Goal: Obtain resource: Obtain resource

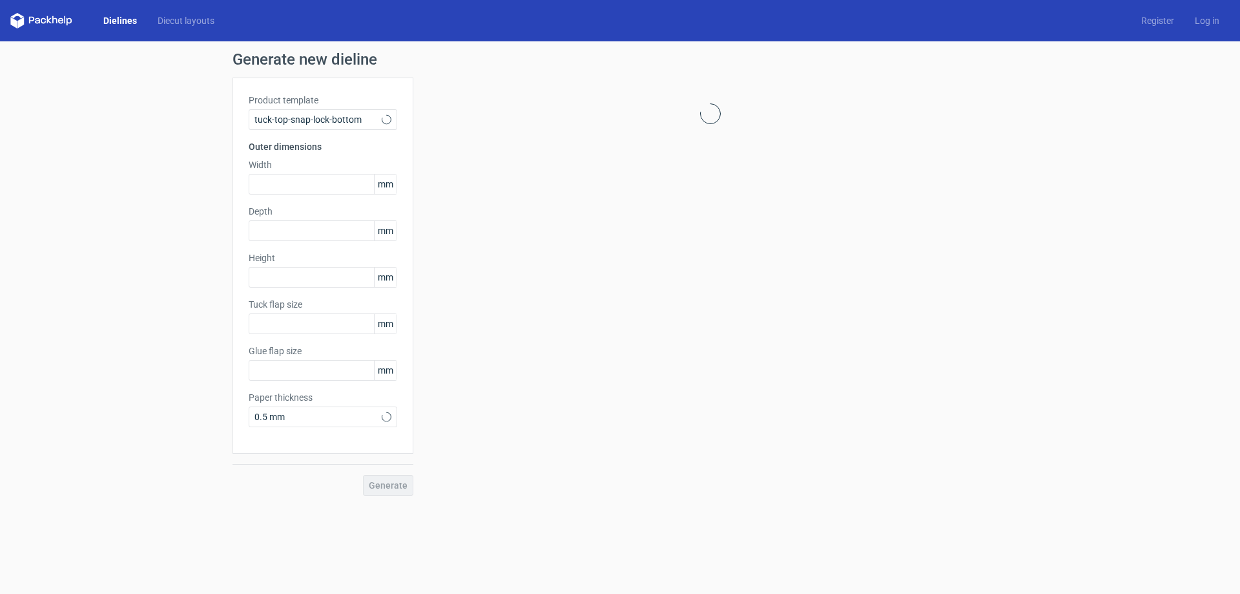
type input "15"
type input "10"
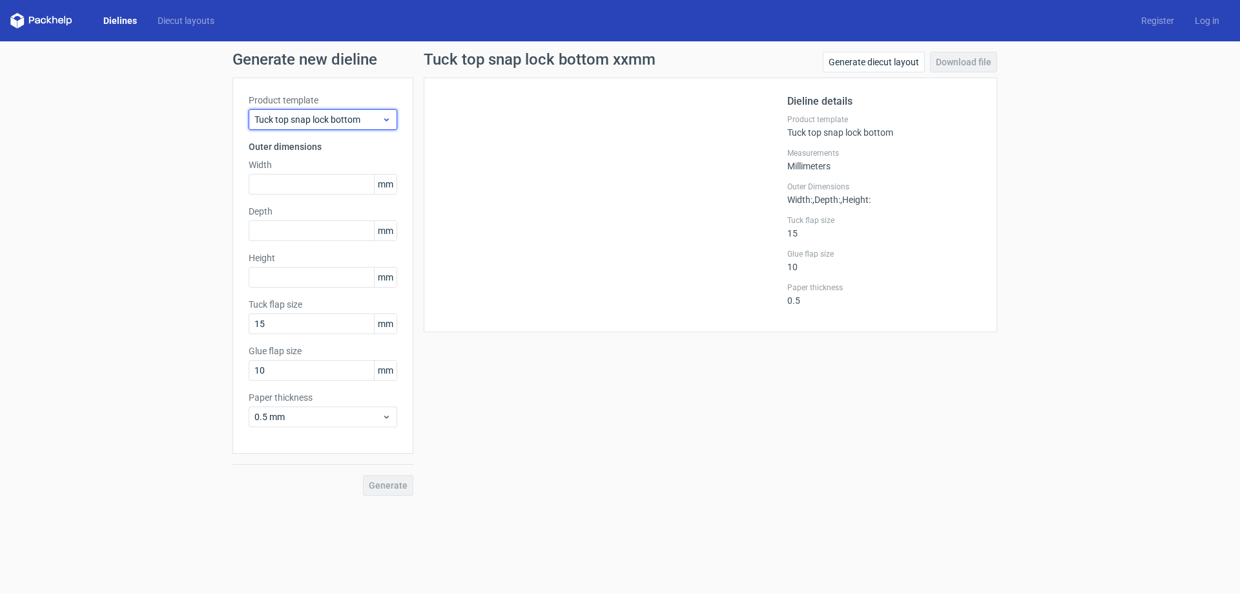
click at [302, 125] on span "Tuck top snap lock bottom" at bounding box center [318, 119] width 127 height 13
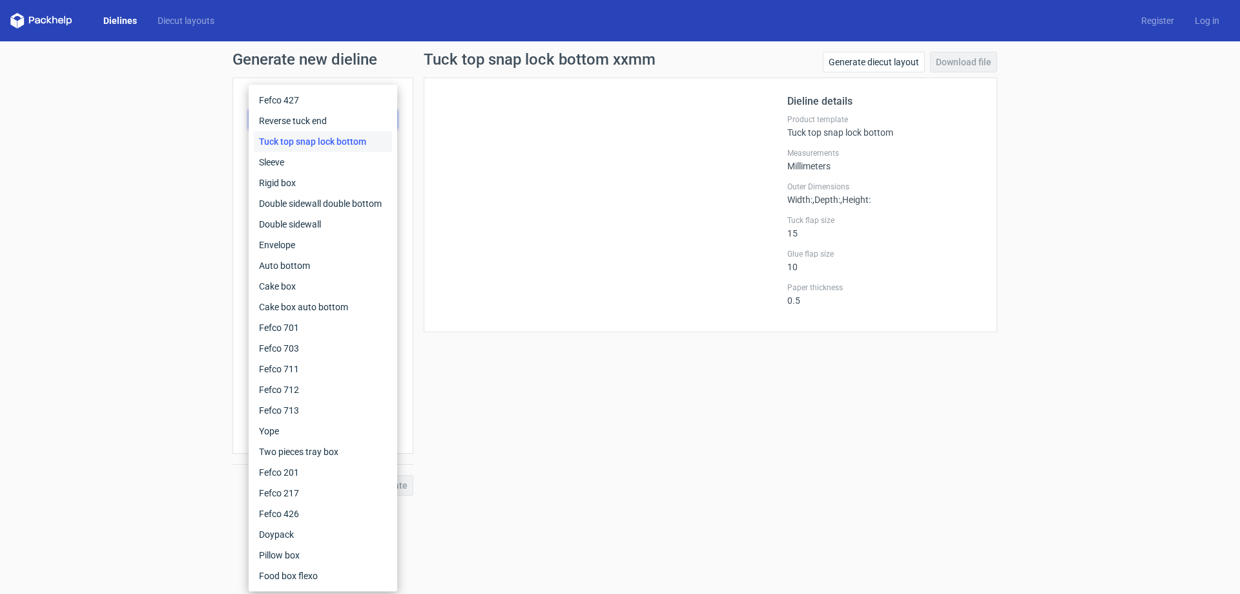
click at [537, 235] on div at bounding box center [614, 205] width 348 height 222
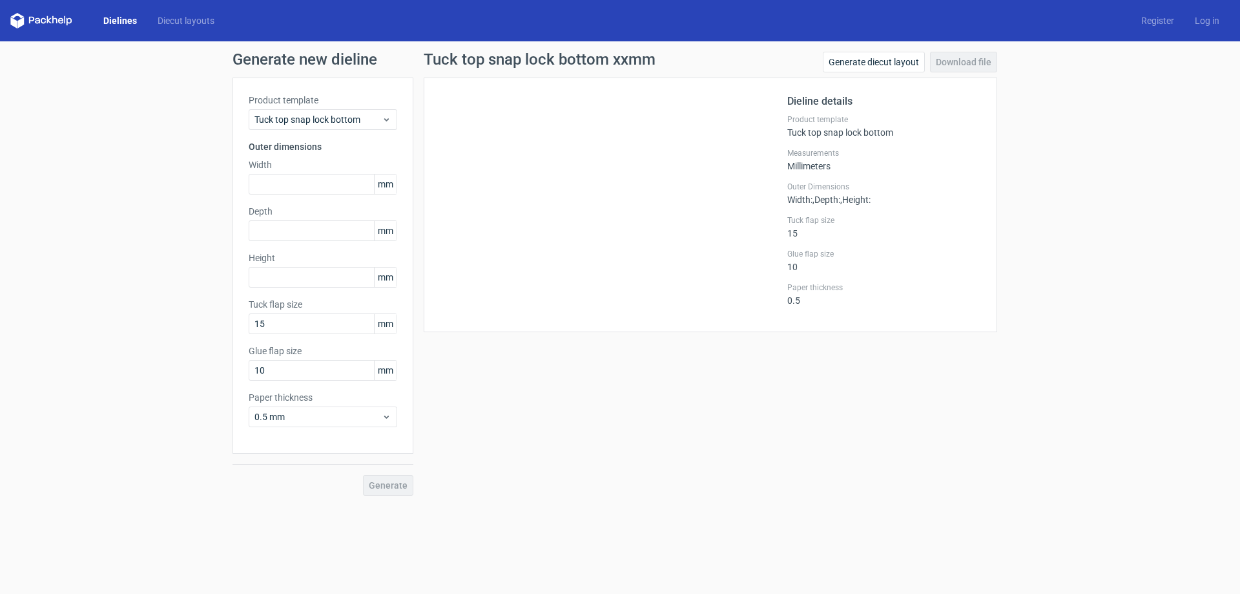
click at [335, 92] on div "Product template Tuck top snap lock bottom Outer dimensions Width mm Depth mm H…" at bounding box center [323, 266] width 181 height 376
click at [337, 105] on label "Product template" at bounding box center [323, 100] width 149 height 13
click at [340, 118] on span "Tuck top snap lock bottom" at bounding box center [318, 119] width 127 height 13
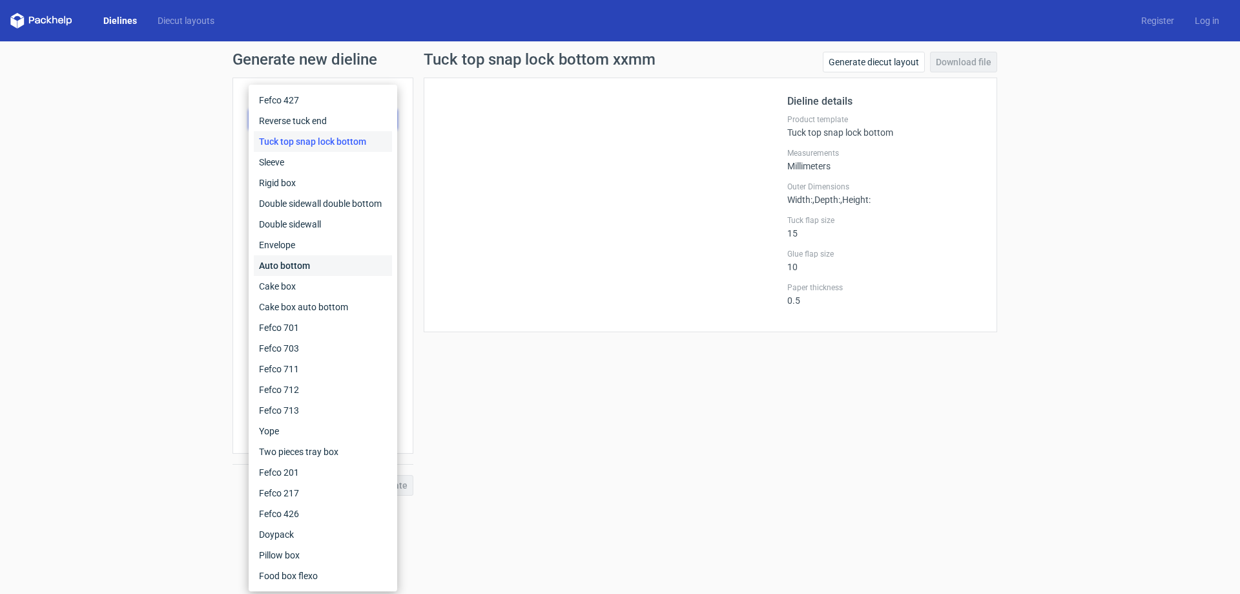
click at [303, 262] on div "Auto bottom" at bounding box center [323, 265] width 138 height 21
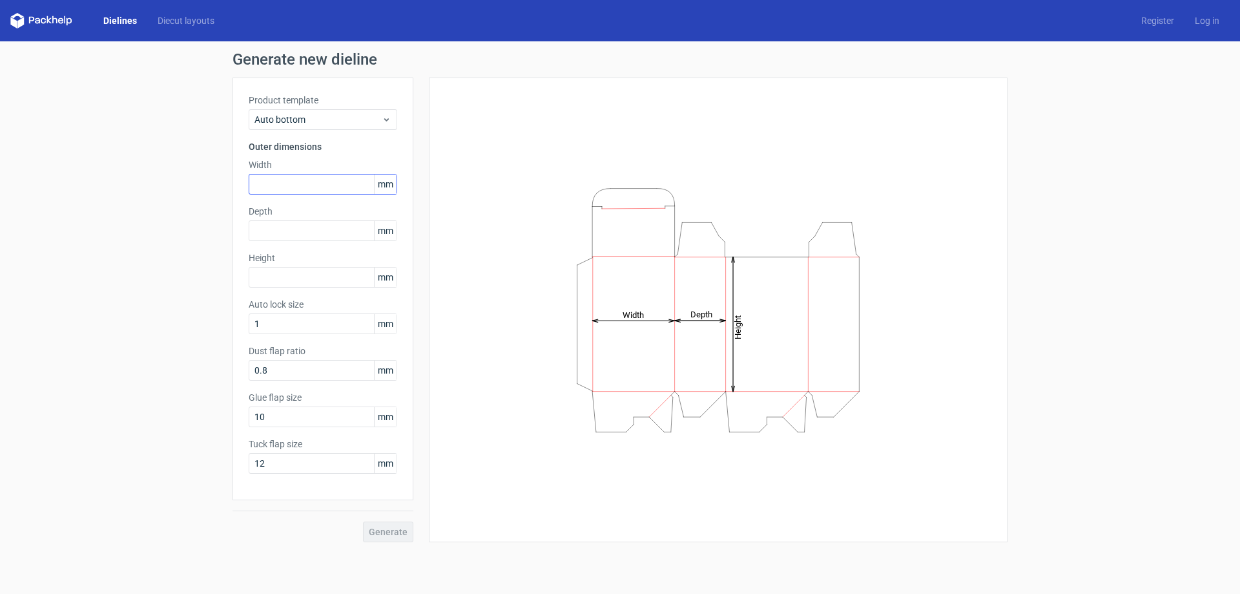
drag, startPoint x: 316, startPoint y: 171, endPoint x: 319, endPoint y: 182, distance: 12.1
click at [319, 182] on div "Width mm" at bounding box center [323, 176] width 149 height 36
click at [320, 184] on input "text" at bounding box center [323, 184] width 149 height 21
click at [317, 126] on div "Auto bottom" at bounding box center [323, 119] width 149 height 21
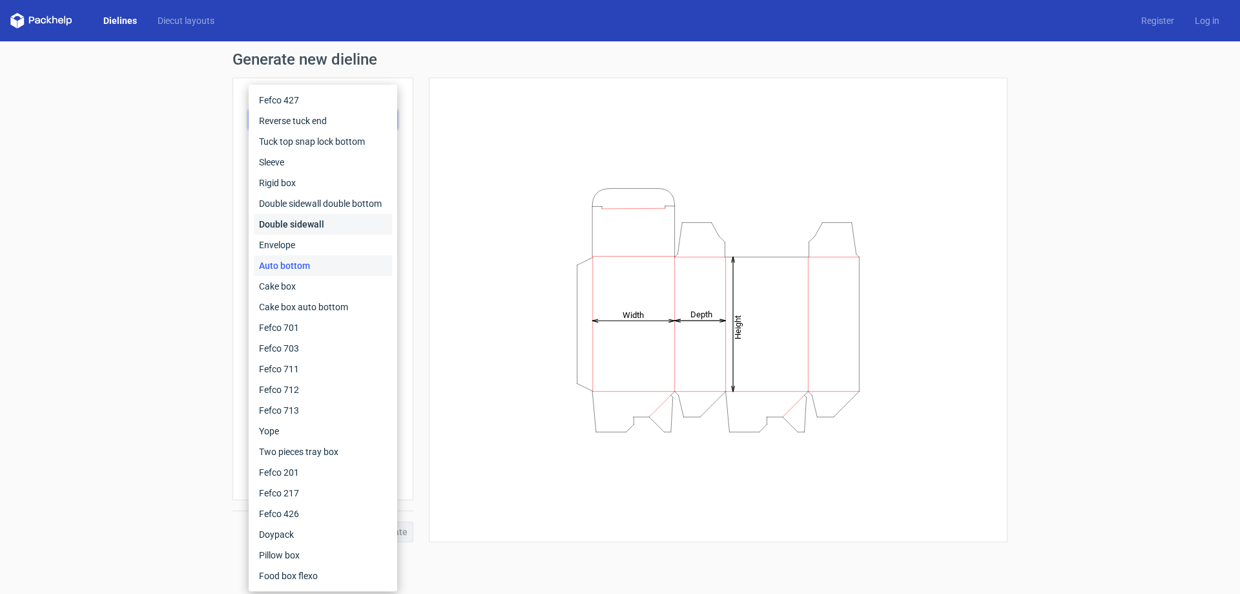
click at [308, 225] on div "Double sidewall" at bounding box center [323, 224] width 138 height 21
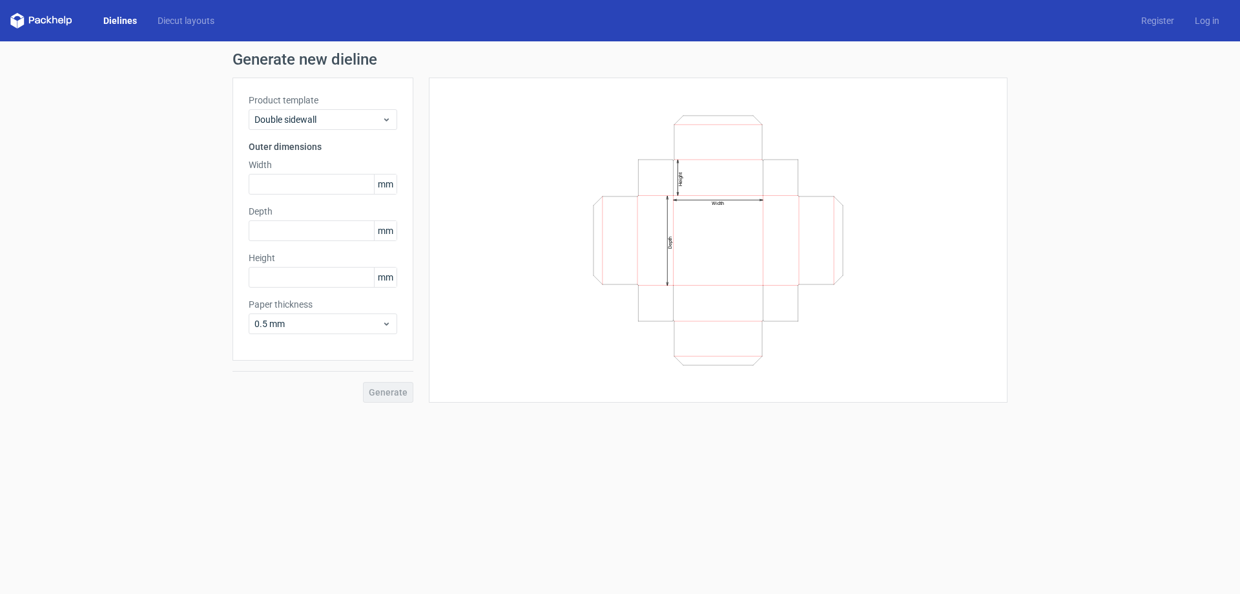
click at [324, 94] on label "Product template" at bounding box center [323, 100] width 149 height 13
click at [331, 117] on span "Double sidewall" at bounding box center [318, 119] width 127 height 13
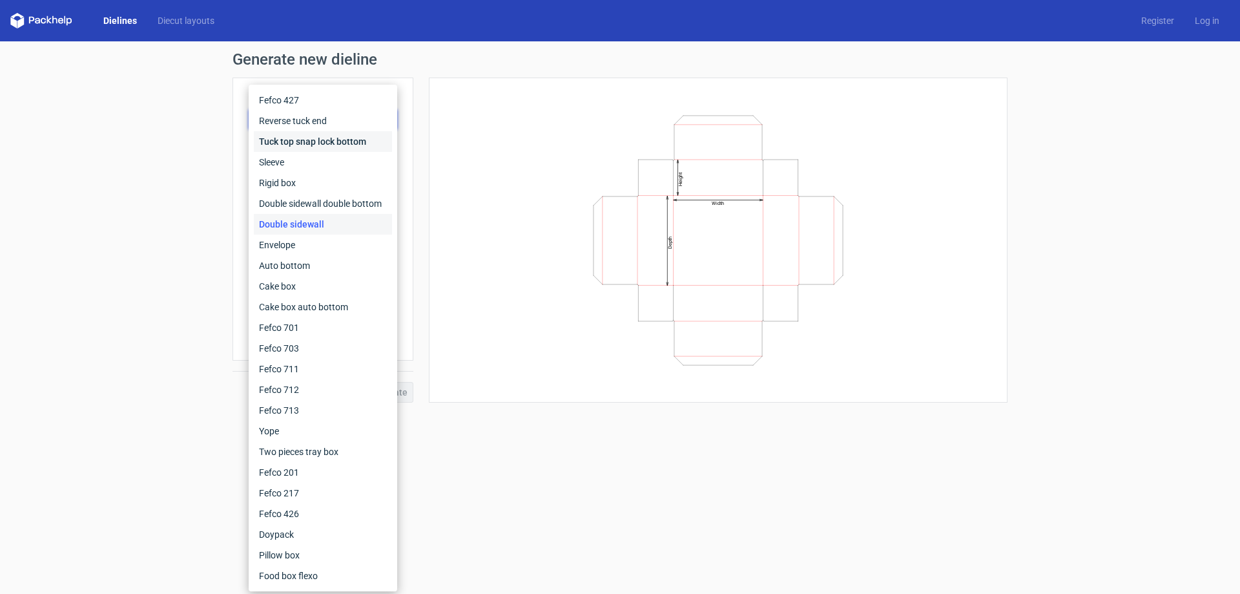
click at [352, 143] on div "Tuck top snap lock bottom" at bounding box center [323, 141] width 138 height 21
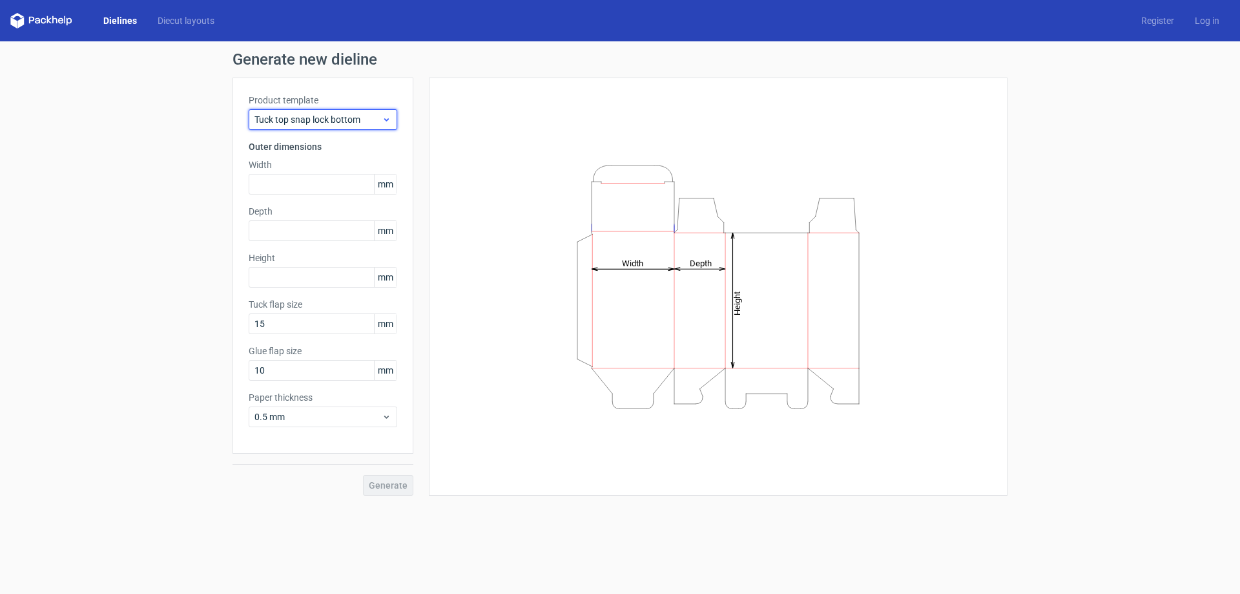
click at [350, 117] on span "Tuck top snap lock bottom" at bounding box center [318, 119] width 127 height 13
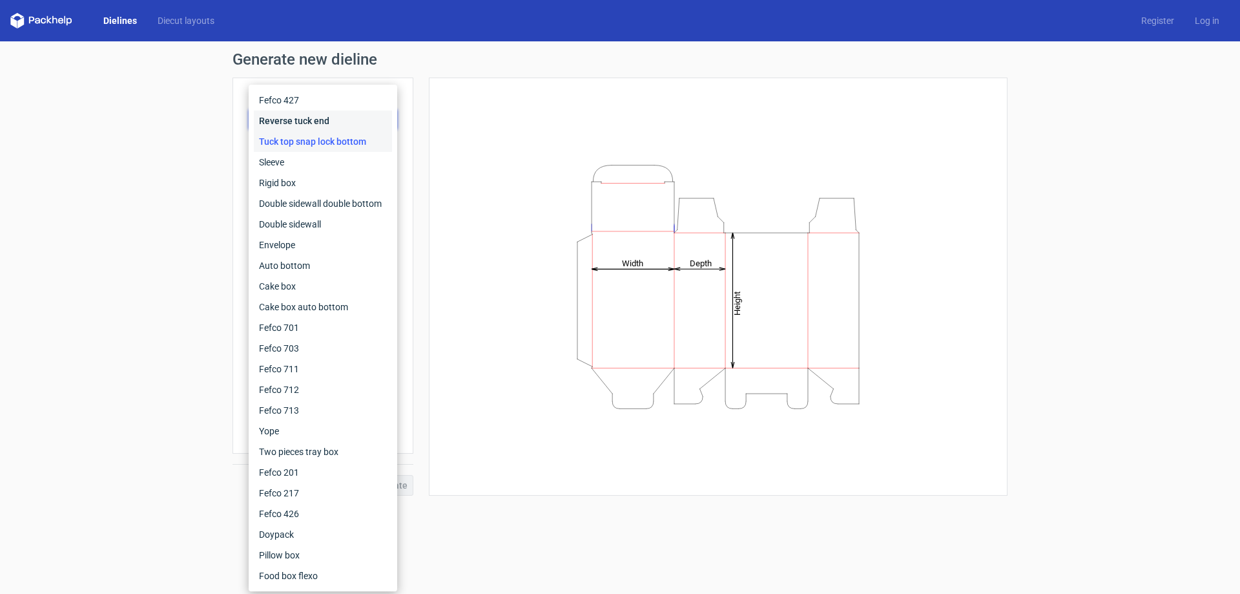
click at [311, 124] on div "Reverse tuck end" at bounding box center [323, 120] width 138 height 21
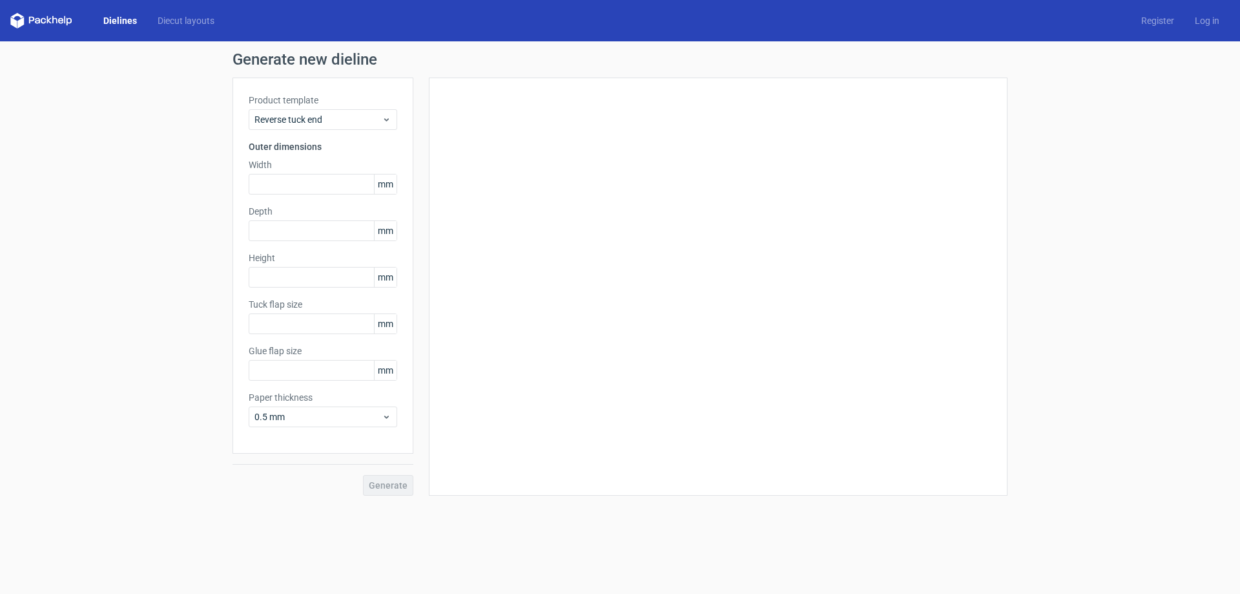
type input "15"
type input "10"
click at [324, 112] on div "Reverse tuck end" at bounding box center [323, 119] width 149 height 21
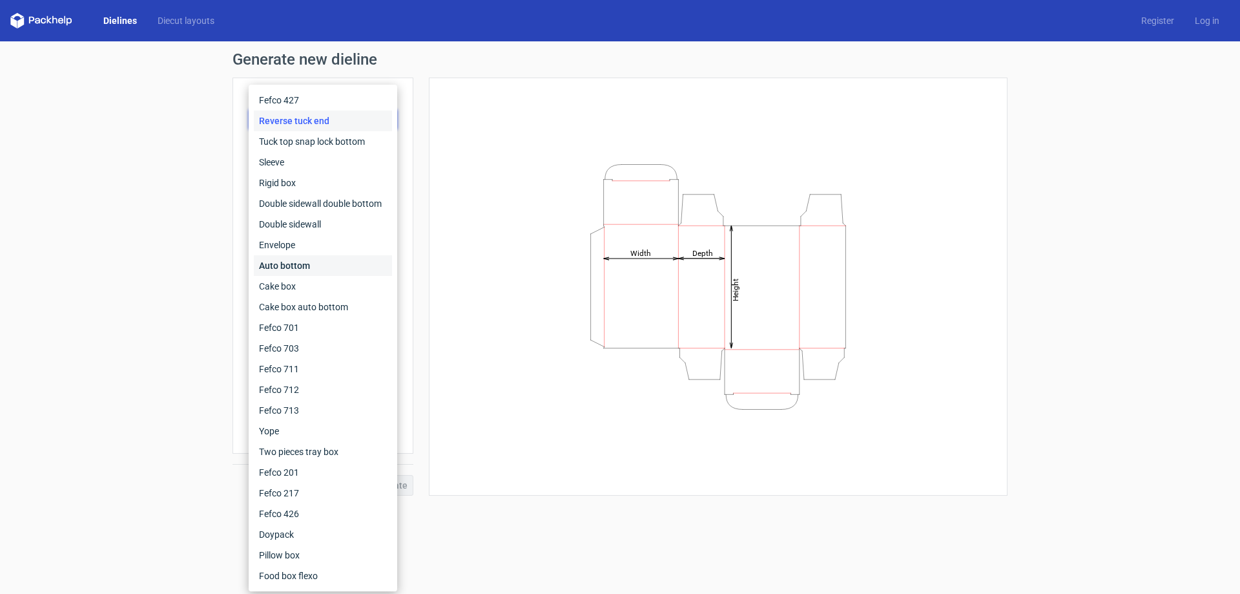
click at [324, 259] on div "Auto bottom" at bounding box center [323, 265] width 138 height 21
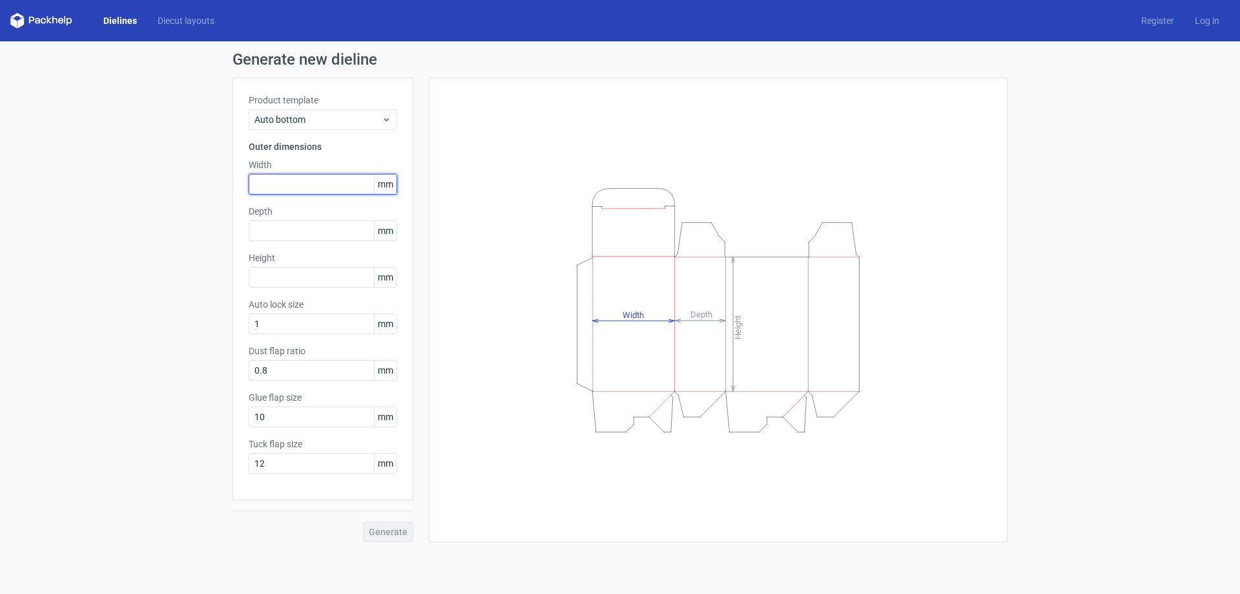
click at [331, 193] on input "text" at bounding box center [323, 184] width 149 height 21
type input "95"
type input "3"
type input "130"
type input "50"
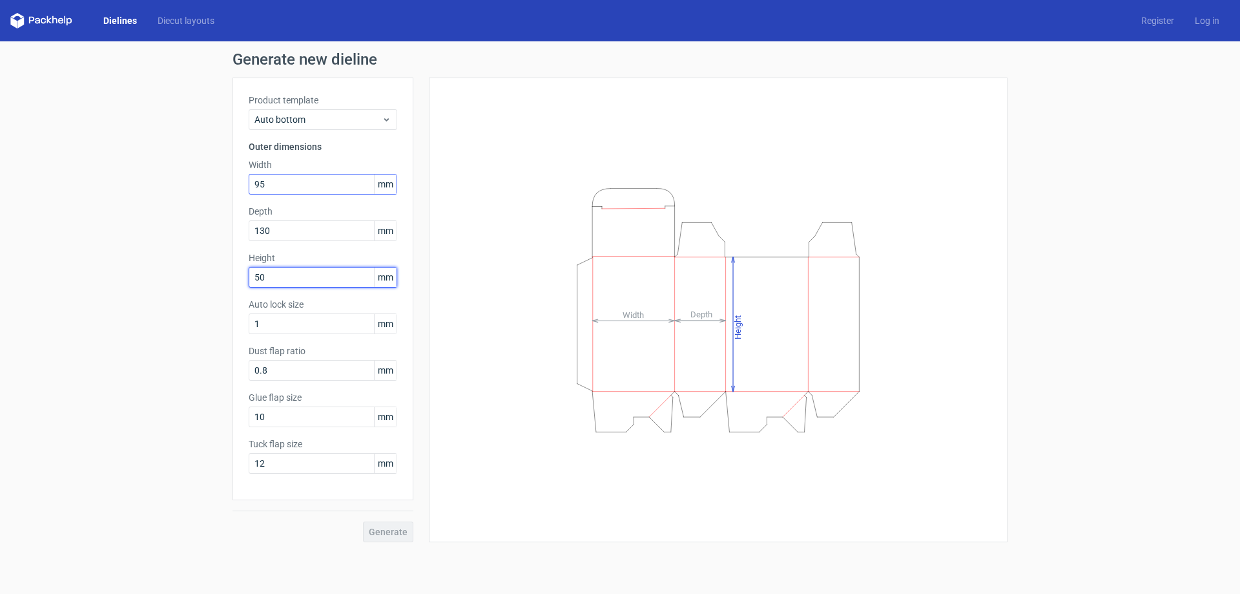
click at [363, 521] on button "Generate" at bounding box center [388, 531] width 50 height 21
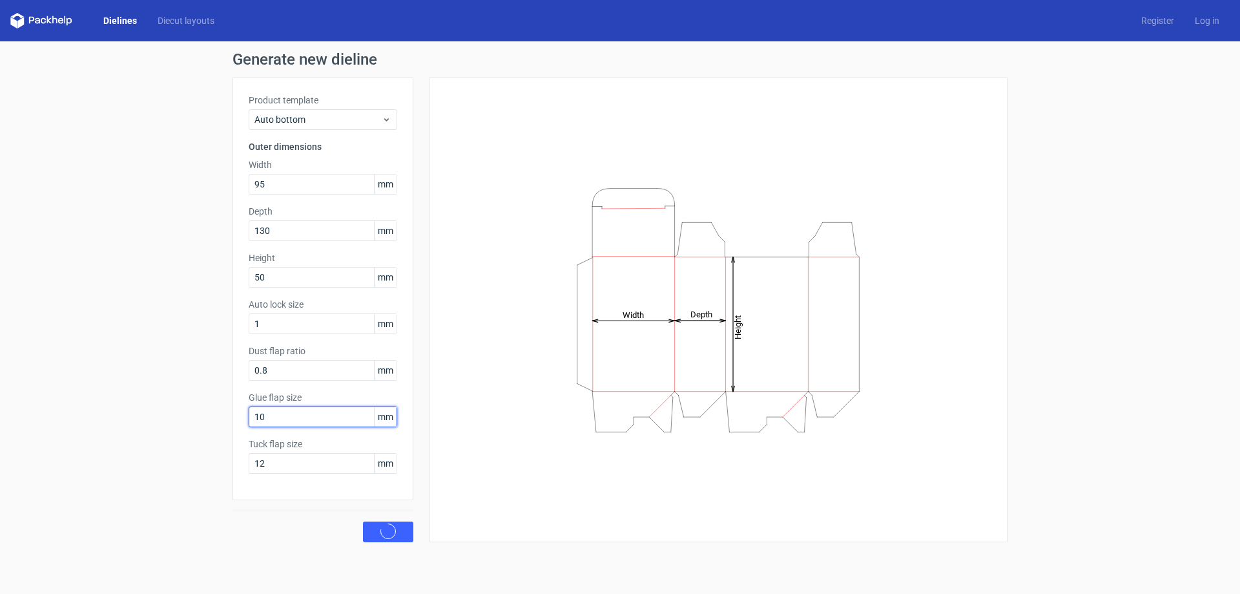
drag, startPoint x: 298, startPoint y: 411, endPoint x: 78, endPoint y: 415, distance: 220.3
click at [133, 419] on div "Generate new dieline Product template Auto bottom Outer dimensions Width 95 mm …" at bounding box center [620, 296] width 1240 height 511
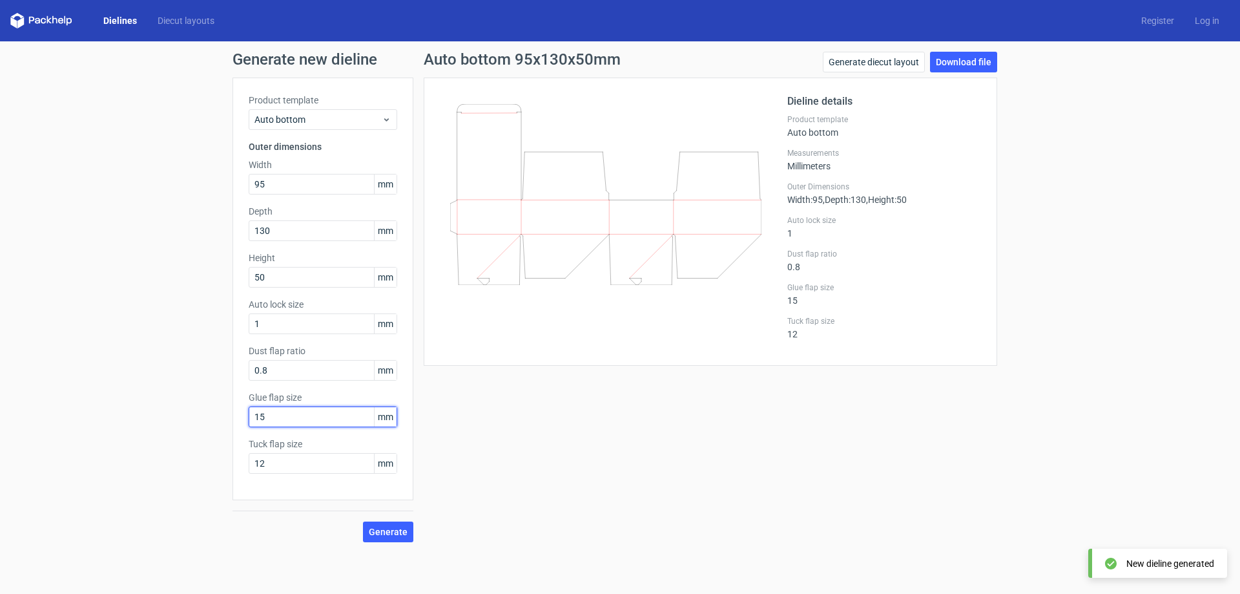
type input "15"
drag, startPoint x: 295, startPoint y: 477, endPoint x: 269, endPoint y: 470, distance: 26.4
click at [269, 470] on div "Product template Auto bottom Outer dimensions Width 95 mm Depth 130 mm Height 5…" at bounding box center [323, 289] width 181 height 422
drag, startPoint x: 293, startPoint y: 459, endPoint x: 90, endPoint y: 454, distance: 202.3
click at [99, 454] on div "Generate new dieline Product template Auto bottom Outer dimensions Width 95 mm …" at bounding box center [620, 296] width 1240 height 511
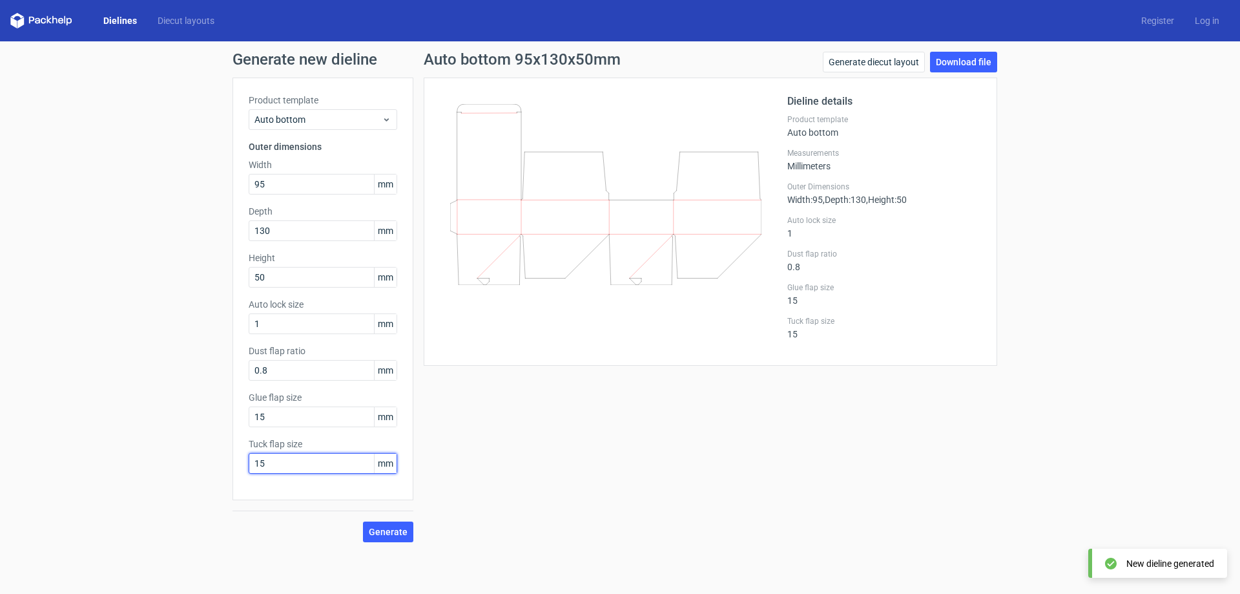
type input "15"
drag, startPoint x: 269, startPoint y: 526, endPoint x: 365, endPoint y: 526, distance: 95.6
click at [278, 526] on div "Generate" at bounding box center [323, 521] width 181 height 42
click at [397, 527] on span "Generate" at bounding box center [388, 531] width 39 height 9
drag, startPoint x: 602, startPoint y: 527, endPoint x: 636, endPoint y: 519, distance: 35.3
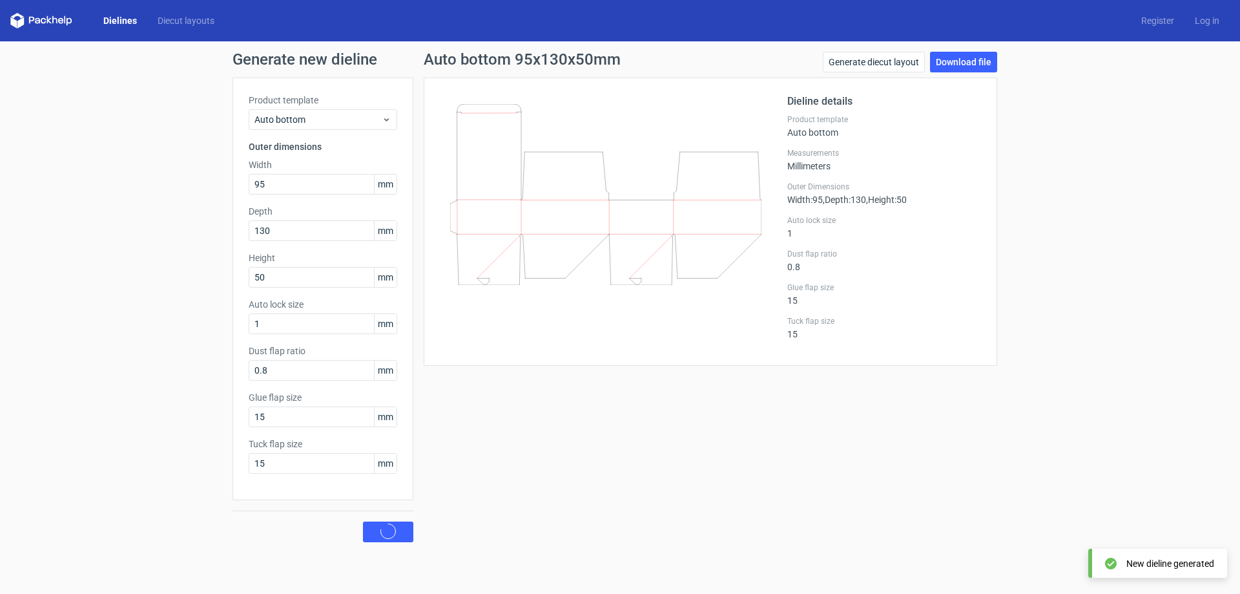
click at [605, 527] on div "Auto bottom 95x130x50mm Generate diecut layout Download file Dieline details Pr…" at bounding box center [710, 297] width 594 height 490
drag, startPoint x: 298, startPoint y: 232, endPoint x: -30, endPoint y: 231, distance: 328.2
click at [0, 231] on html "Dielines Diecut layouts Register Log in Generate new dieline Product template A…" at bounding box center [620, 297] width 1240 height 594
type input "50"
drag, startPoint x: 279, startPoint y: 273, endPoint x: 44, endPoint y: 262, distance: 235.4
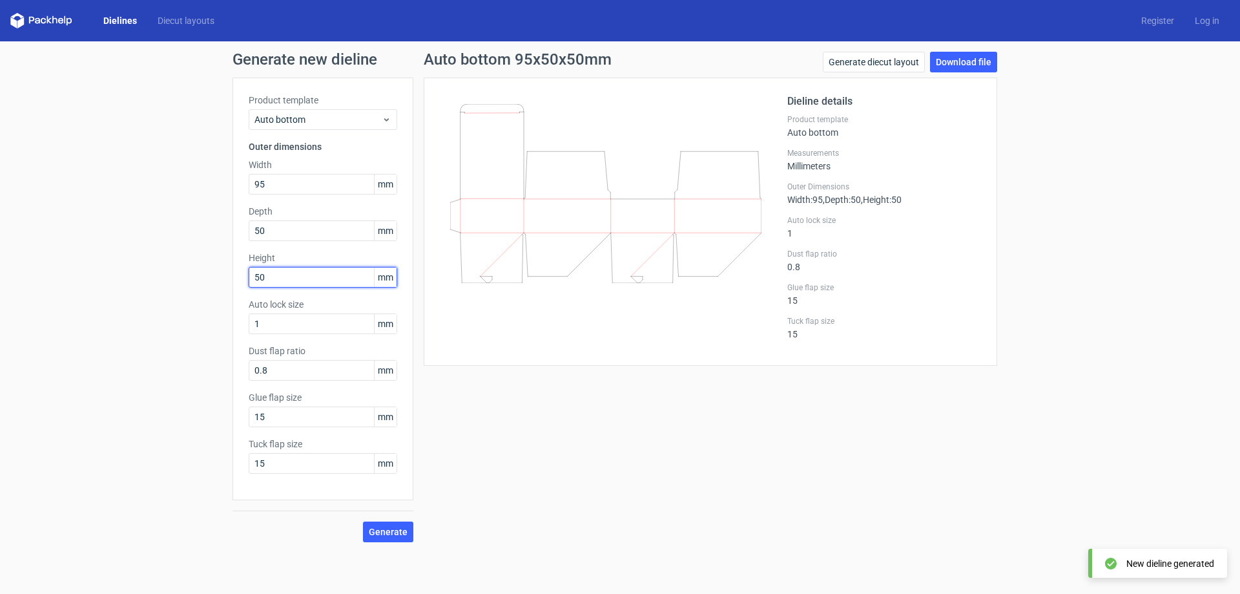
click at [56, 264] on div "Generate new dieline Product template Auto bottom Outer dimensions Width 95 mm …" at bounding box center [620, 296] width 1240 height 511
type input "130"
click at [528, 446] on div "Auto bottom 95x50x130mm Generate diecut layout Download file Dieline details Pr…" at bounding box center [710, 297] width 594 height 490
drag, startPoint x: 384, startPoint y: 537, endPoint x: 490, endPoint y: 536, distance: 106.6
click at [384, 536] on button "Generate" at bounding box center [388, 531] width 50 height 21
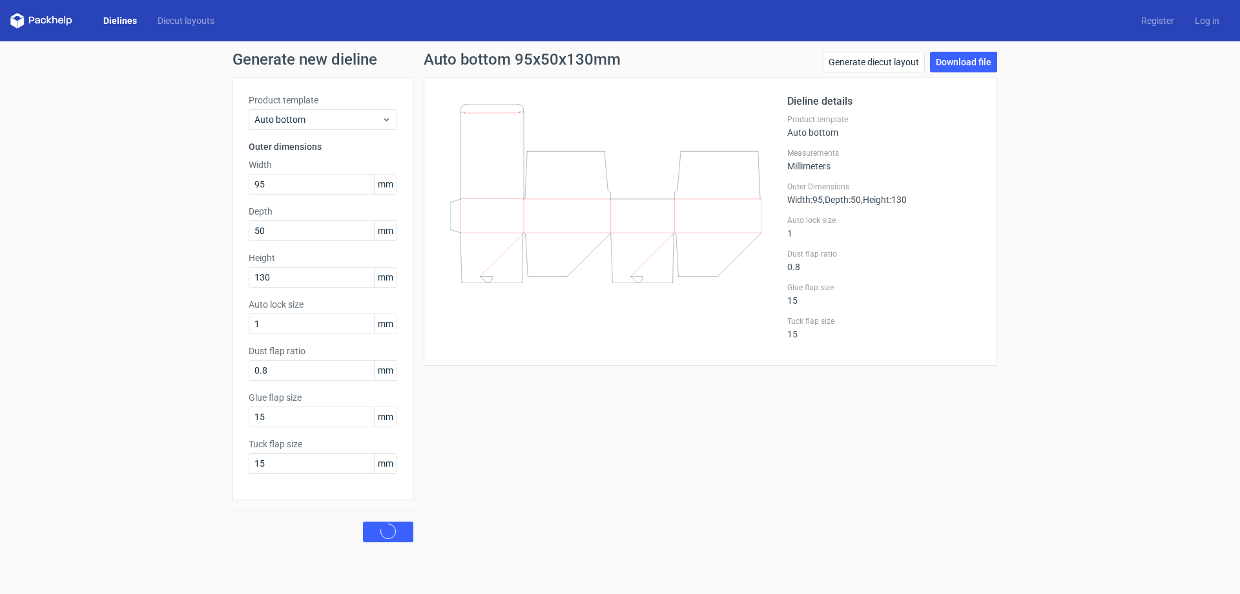
click at [631, 513] on div "Auto bottom 95x50x130mm Generate diecut layout Download file Dieline details Pr…" at bounding box center [710, 297] width 594 height 490
click at [961, 65] on link "Download file" at bounding box center [963, 62] width 67 height 21
click at [431, 413] on div "Auto bottom 95x50x130mm Generate diecut layout Download file Dieline details Pr…" at bounding box center [710, 297] width 594 height 490
